Goal: Information Seeking & Learning: Learn about a topic

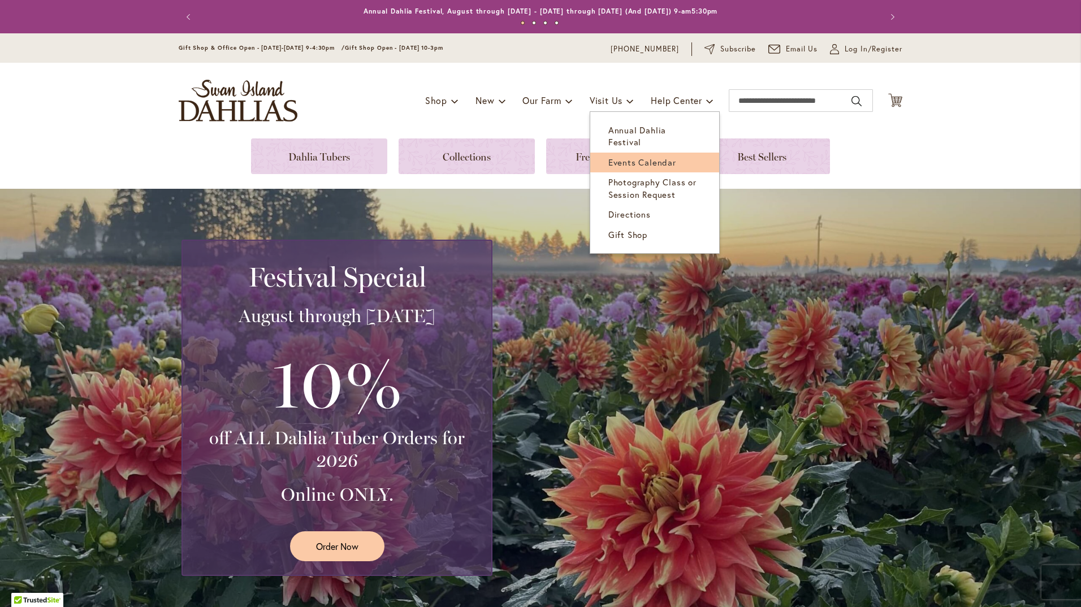
click at [629, 157] on span "Events Calendar" at bounding box center [643, 162] width 68 height 11
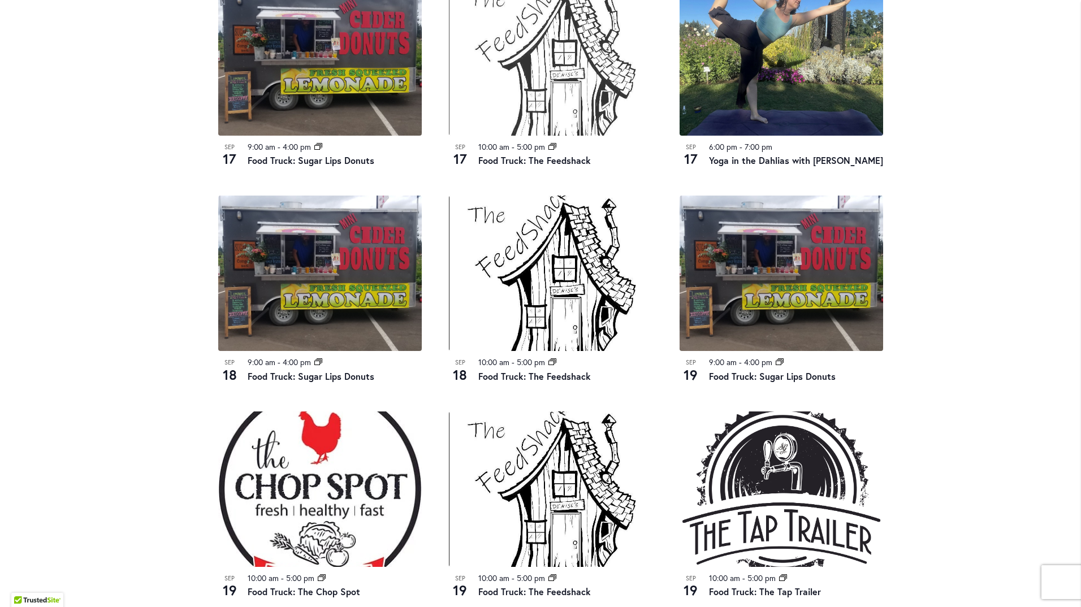
scroll to position [679, 0]
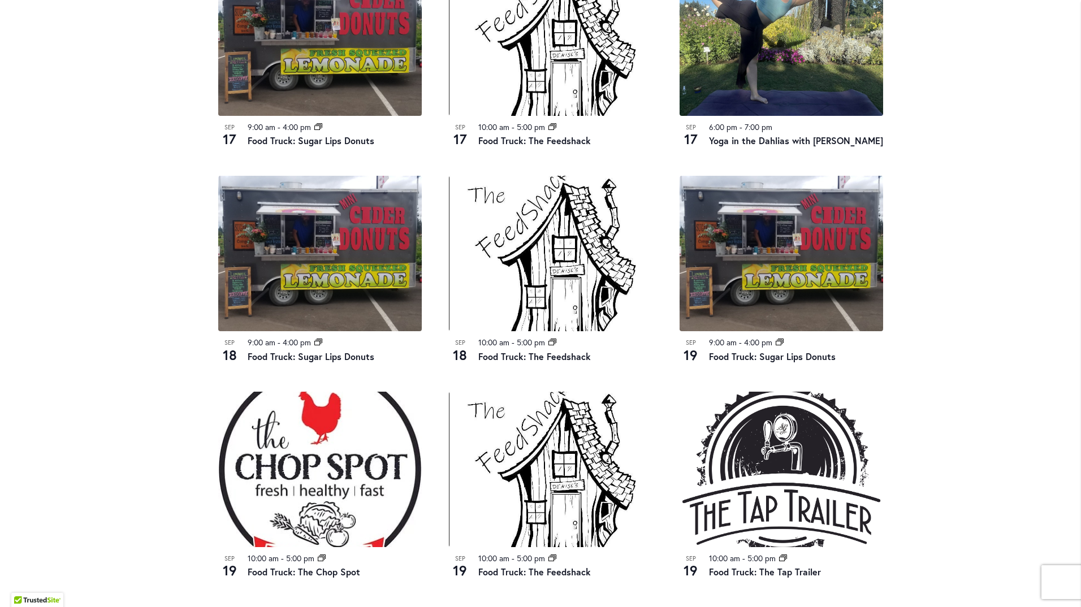
click at [681, 380] on div "Sep 17 9:00 am - 4:00 pm Event Series Food Truck: Sugar Lips Donuts Sep 17 10:0…" at bounding box center [551, 398] width 692 height 877
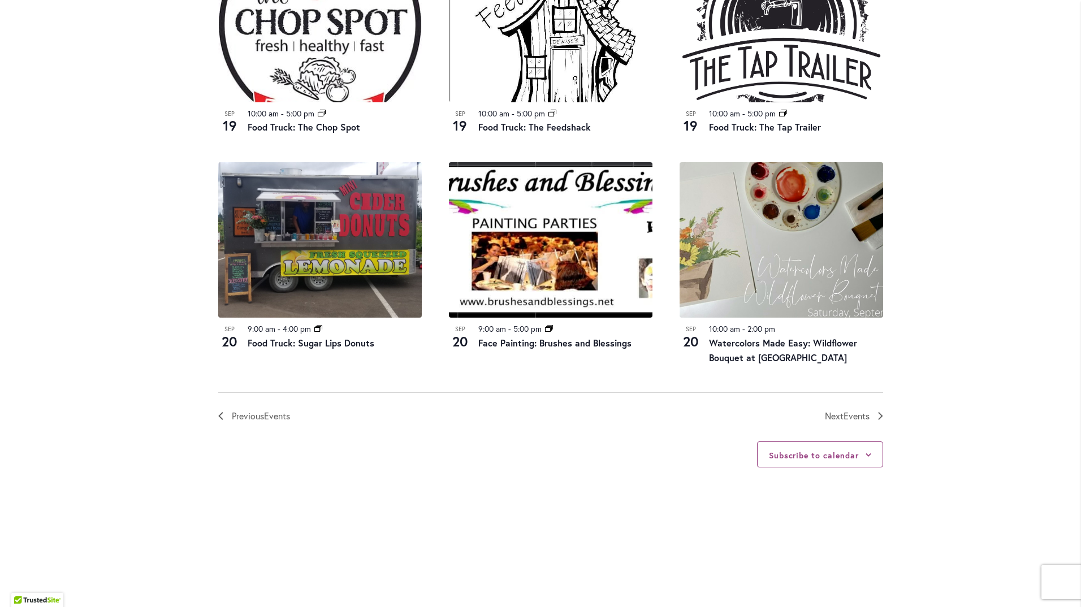
scroll to position [1131, 0]
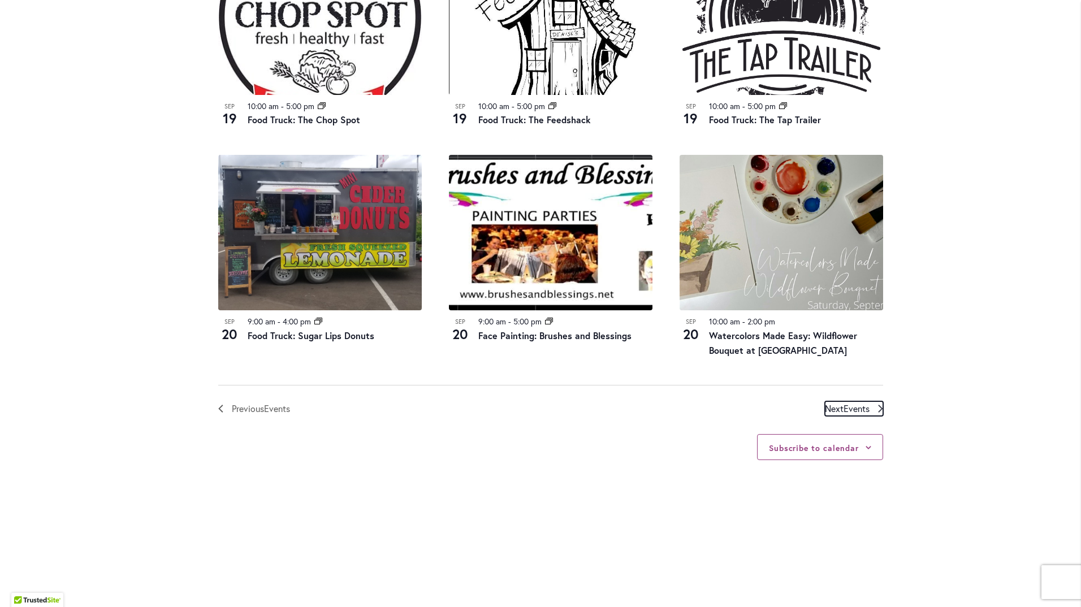
click at [844, 404] on span "Events" at bounding box center [857, 409] width 26 height 12
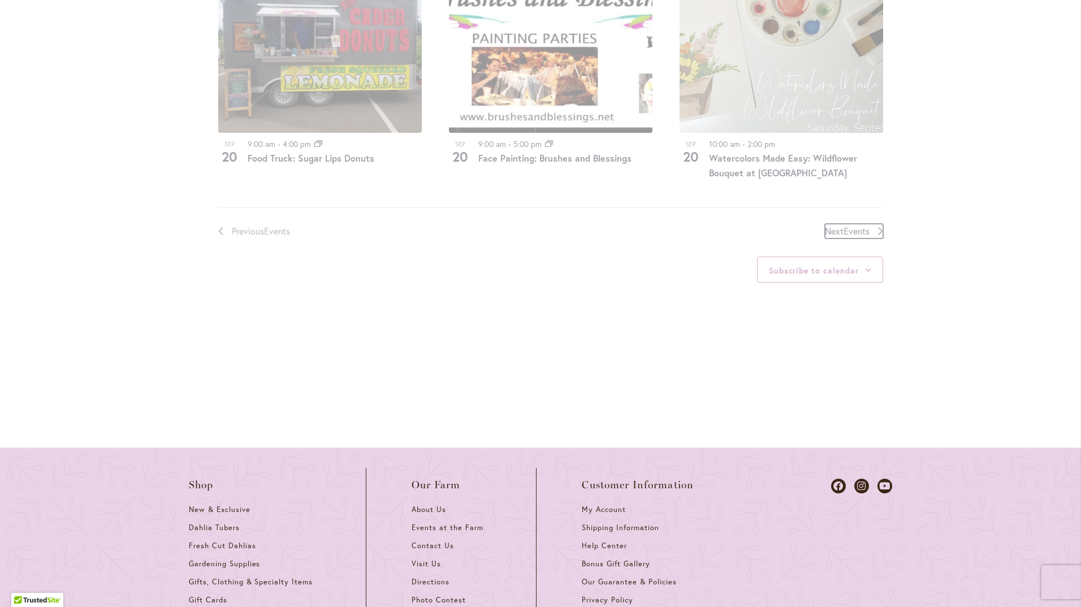
scroll to position [1350, 0]
